Goal: Information Seeking & Learning: Learn about a topic

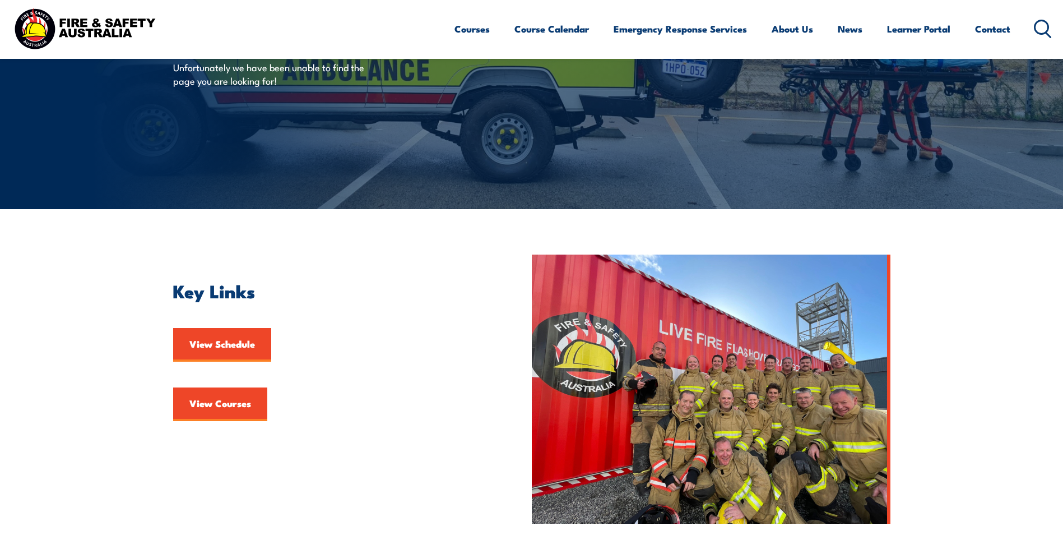
scroll to position [168, 0]
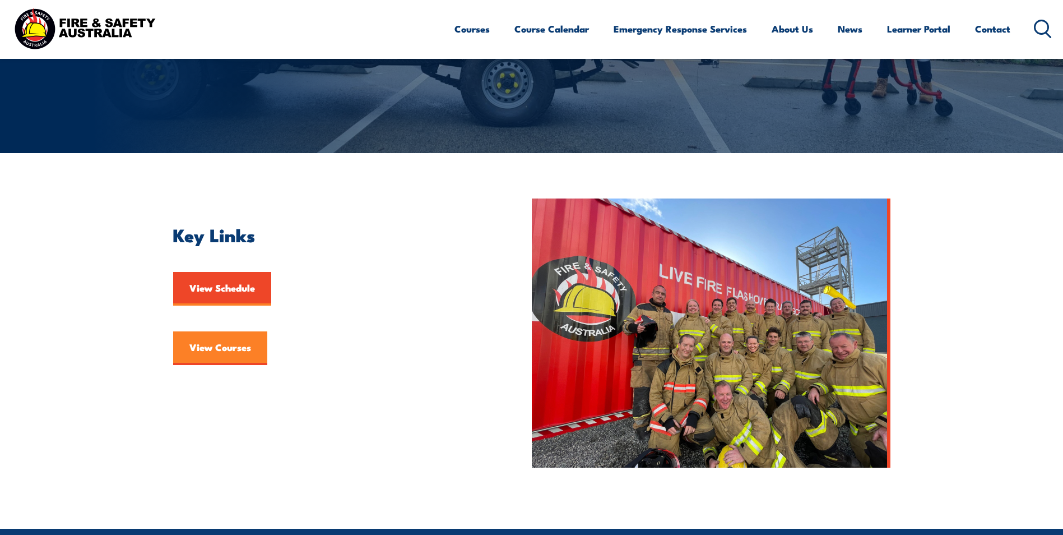
click at [250, 348] on link "View Courses" at bounding box center [220, 348] width 94 height 34
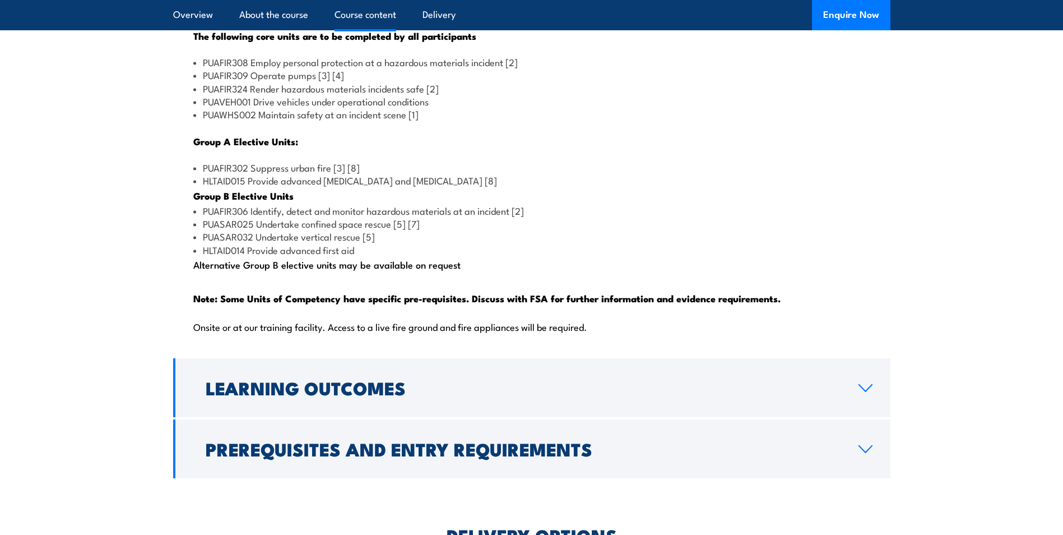
scroll to position [1233, 0]
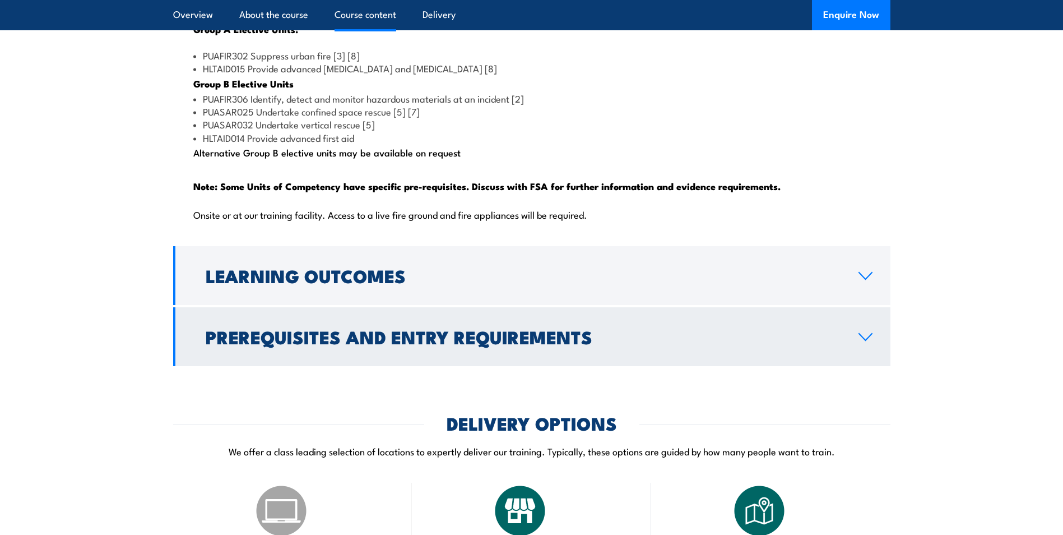
click at [865, 341] on icon at bounding box center [865, 336] width 15 height 9
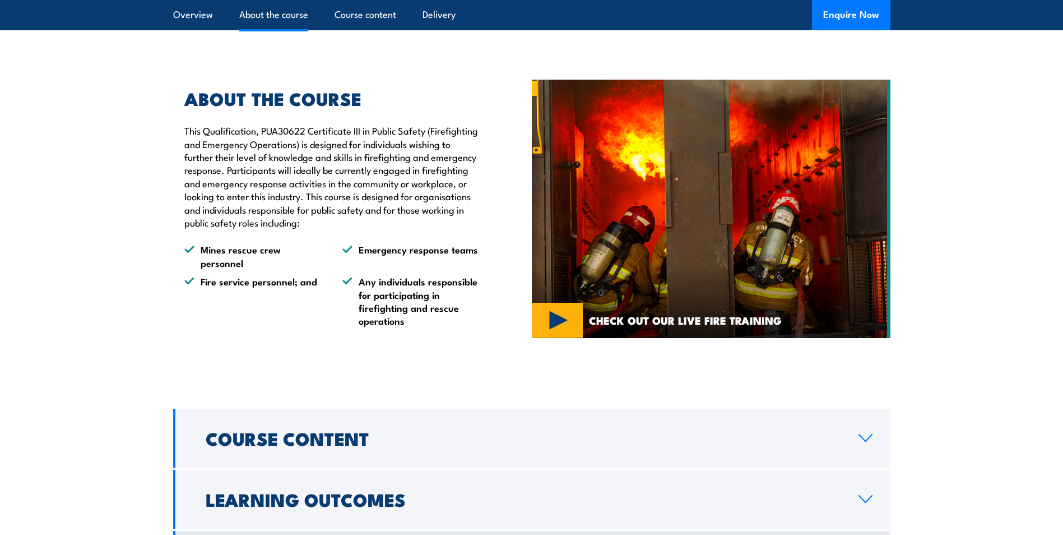
scroll to position [845, 0]
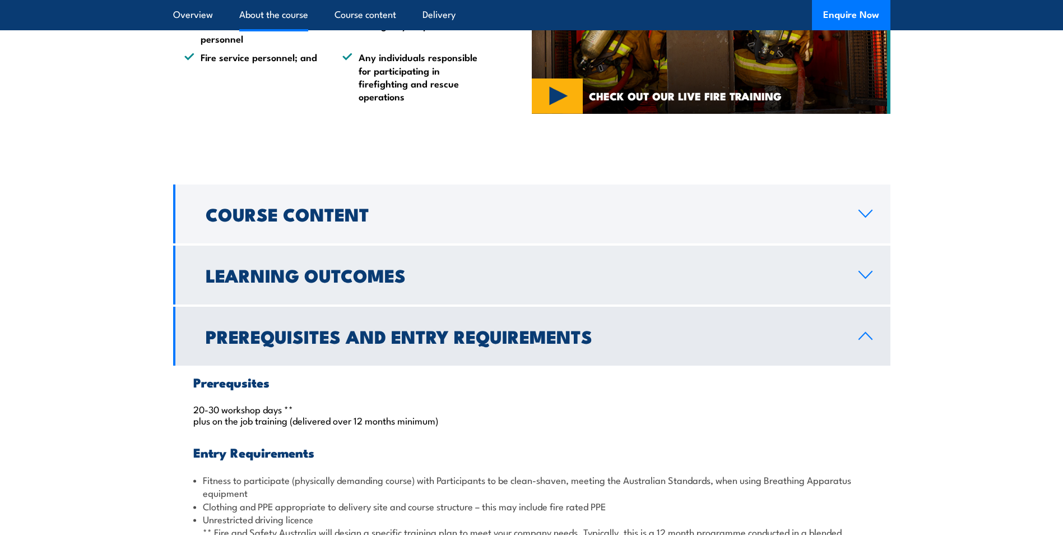
click at [868, 304] on link "Learning Outcomes" at bounding box center [531, 274] width 717 height 59
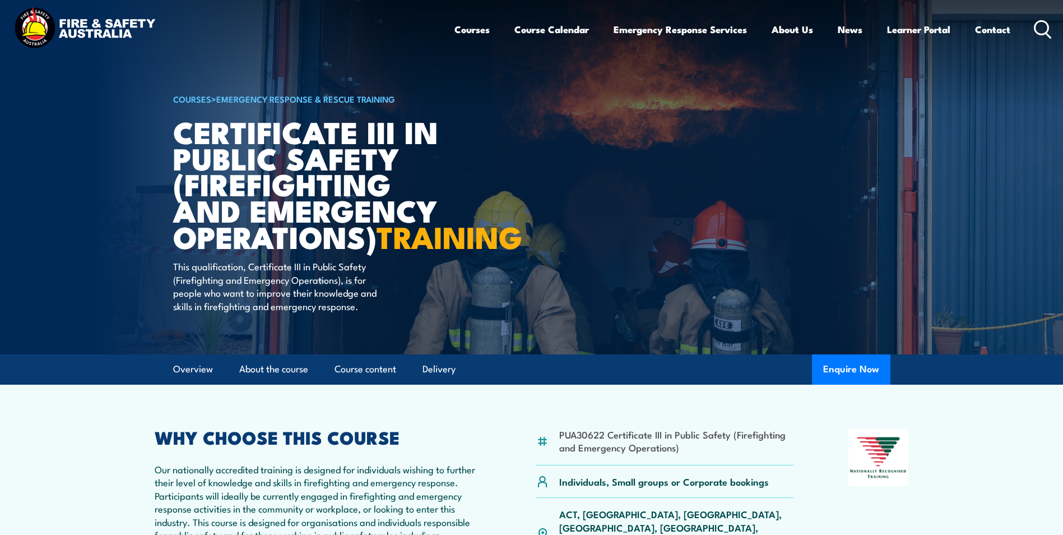
scroll to position [0, 0]
